Goal: Transaction & Acquisition: Purchase product/service

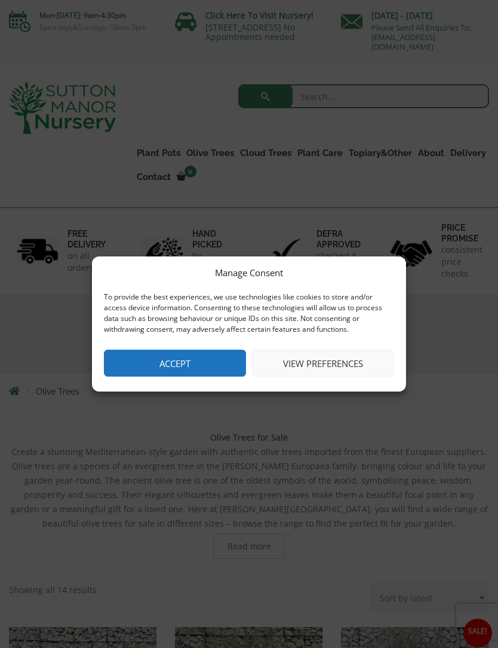
click at [226, 360] on button "Accept" at bounding box center [175, 363] width 142 height 27
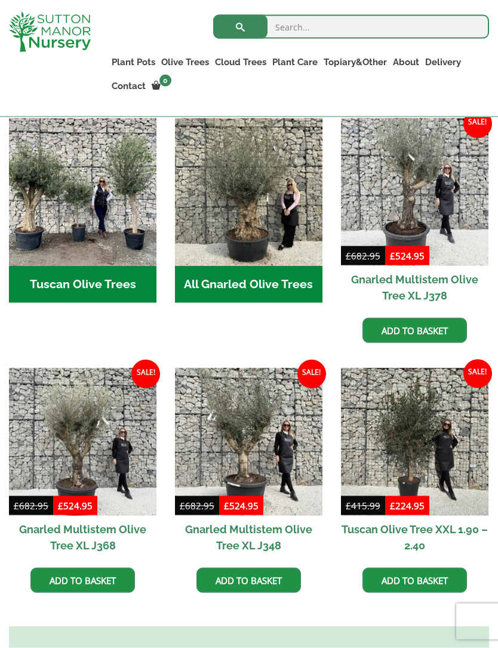
scroll to position [488, 0]
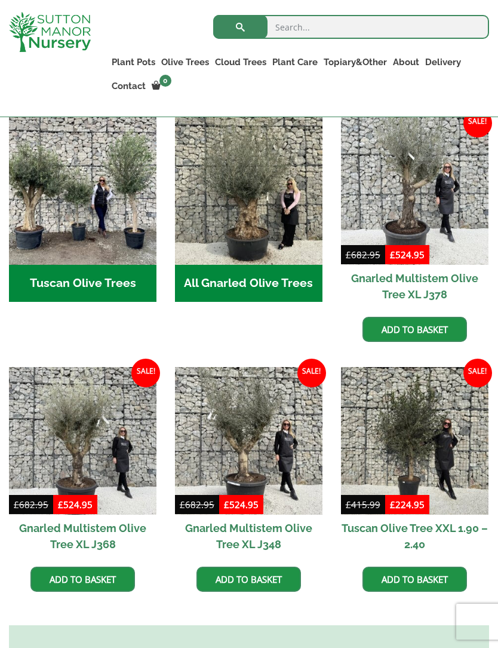
click at [236, 279] on h2 "All Gnarled Olive Trees (193)" at bounding box center [249, 283] width 148 height 37
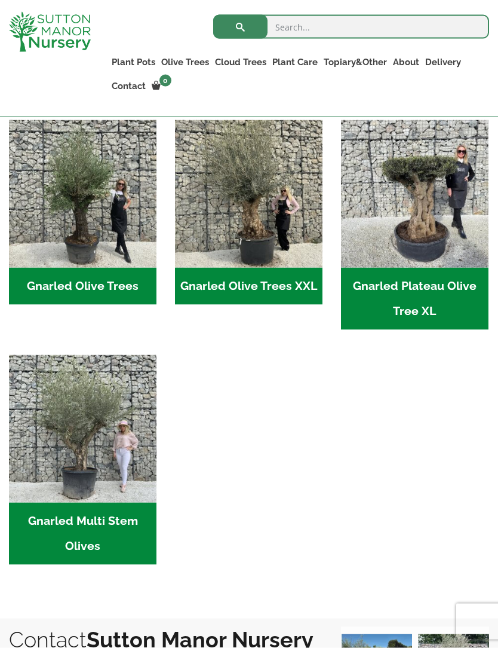
scroll to position [289, 0]
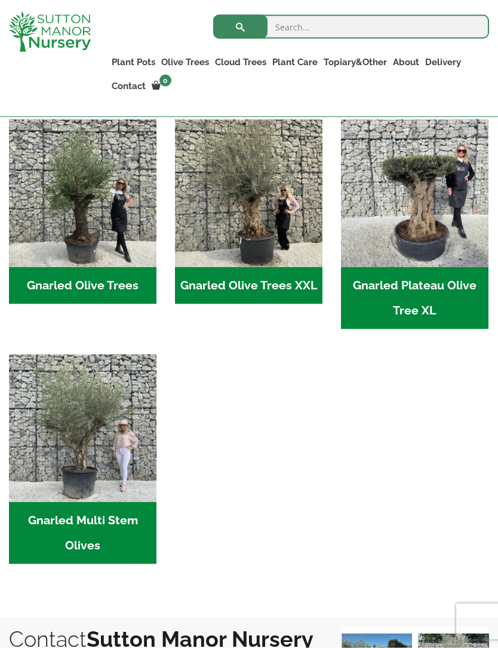
click at [405, 298] on h2 "Gnarled Plateau Olive Tree XL (5)" at bounding box center [415, 298] width 148 height 62
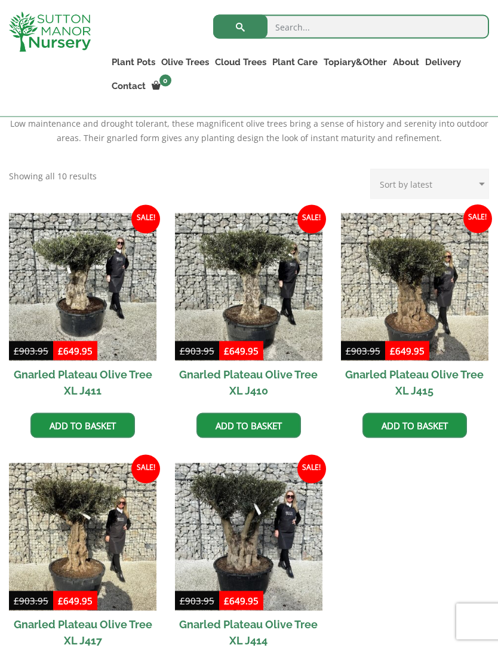
scroll to position [454, 0]
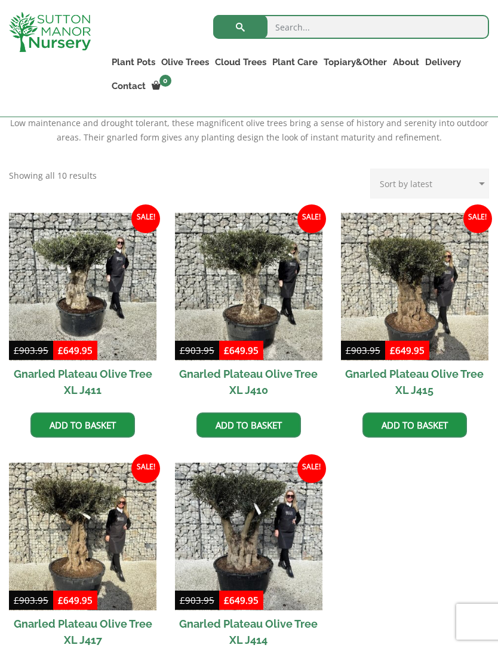
click at [414, 420] on link "Add to basket" at bounding box center [415, 424] width 105 height 25
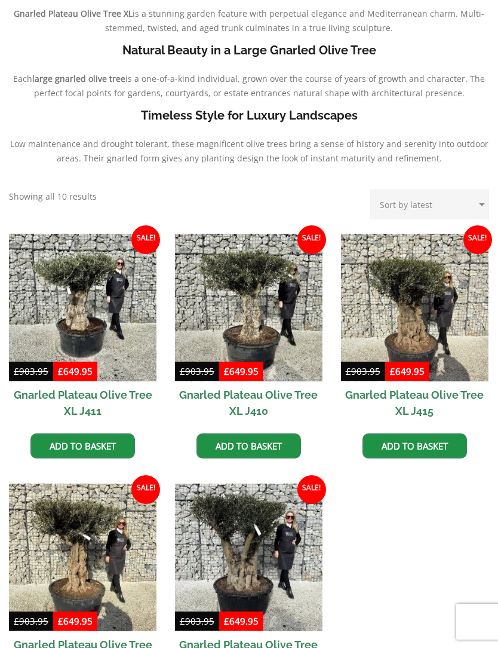
scroll to position [493, 0]
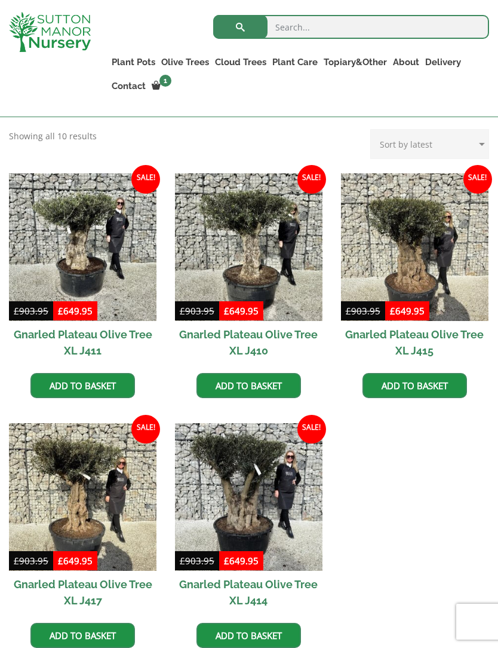
click at [439, 281] on img at bounding box center [415, 247] width 148 height 148
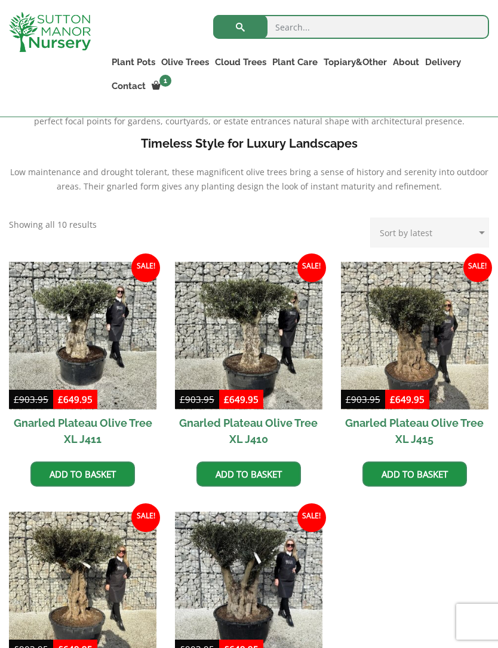
scroll to position [391, 0]
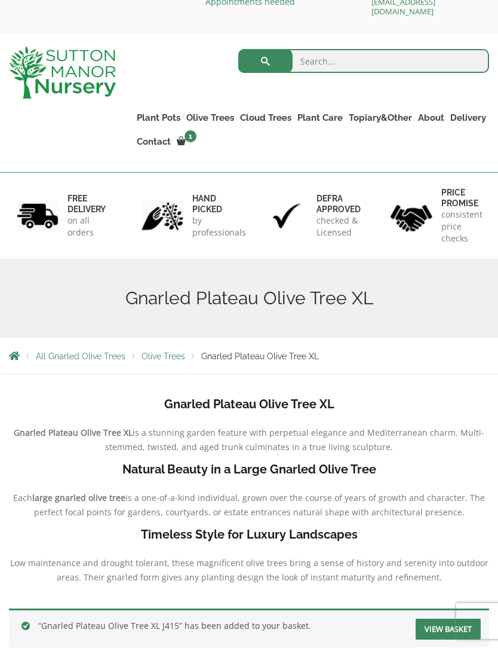
scroll to position [35, 0]
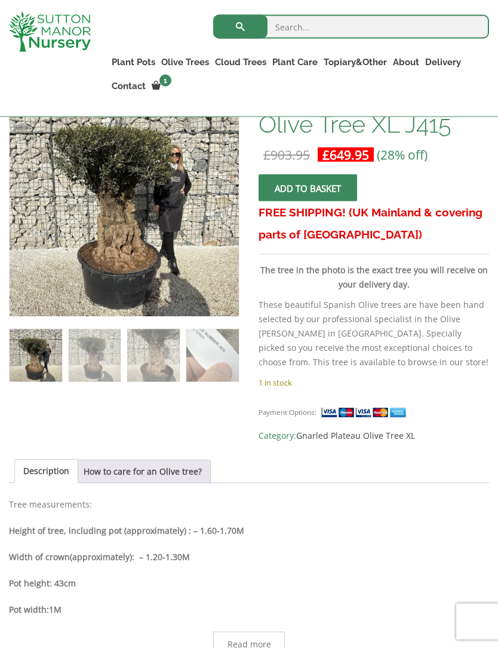
scroll to position [234, 0]
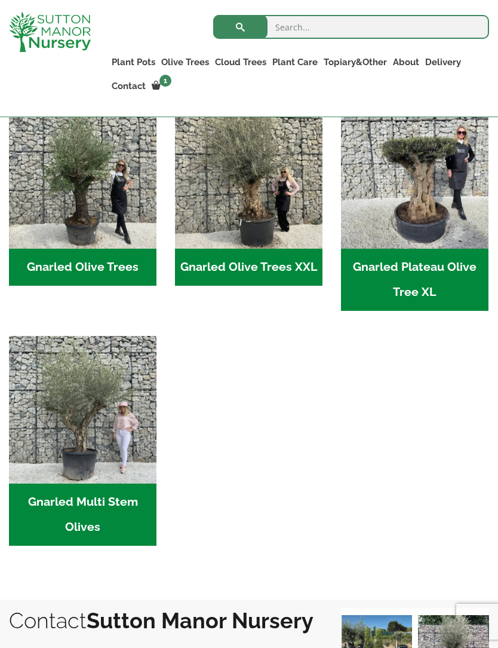
click at [74, 265] on h2 "Gnarled Olive Trees (110)" at bounding box center [83, 267] width 148 height 37
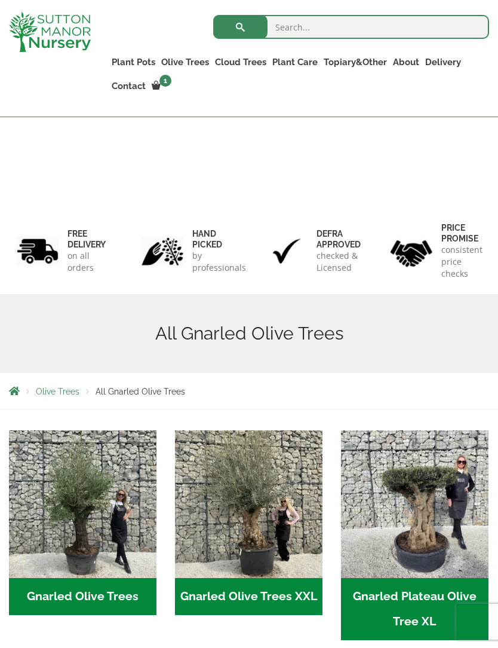
scroll to position [329, 0]
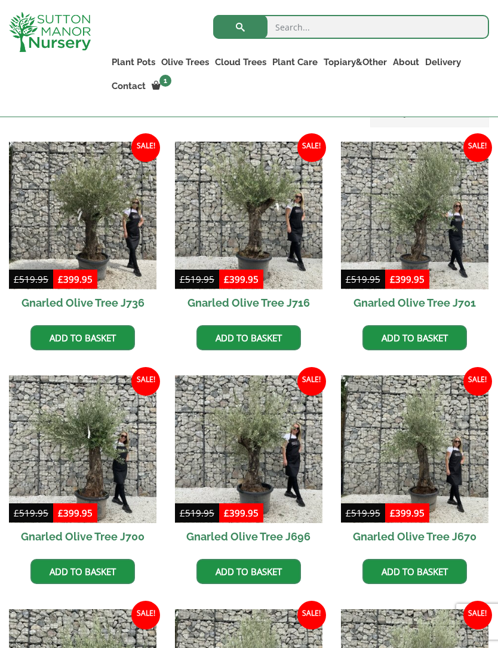
scroll to position [300, 0]
